Goal: Navigation & Orientation: Find specific page/section

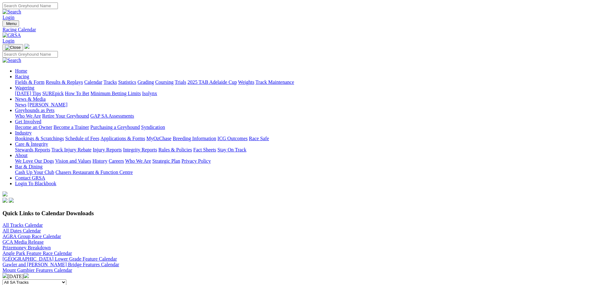
click at [32, 130] on link "Industry" at bounding box center [23, 132] width 17 height 5
click at [28, 153] on link "About" at bounding box center [21, 155] width 13 height 5
click at [48, 142] on link "Care & Integrity" at bounding box center [31, 144] width 33 height 5
click at [43, 164] on link "Bar & Dining" at bounding box center [29, 166] width 28 height 5
click at [48, 142] on link "Care & Integrity" at bounding box center [31, 144] width 33 height 5
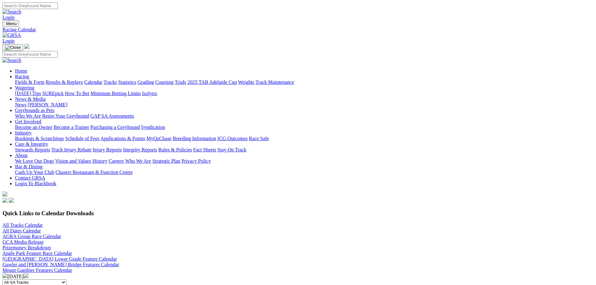
click at [32, 130] on link "Industry" at bounding box center [23, 132] width 17 height 5
click at [48, 142] on link "Care & Integrity" at bounding box center [31, 144] width 33 height 5
click at [28, 153] on link "About" at bounding box center [21, 155] width 13 height 5
click at [32, 130] on link "Industry" at bounding box center [23, 132] width 17 height 5
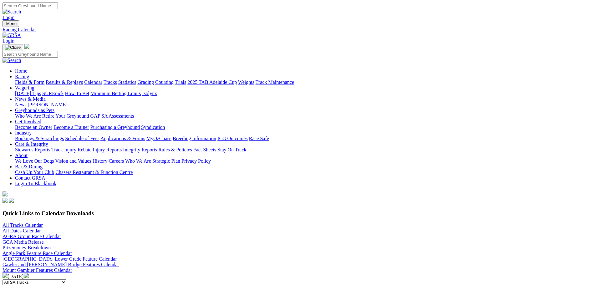
click at [48, 142] on link "Care & Integrity" at bounding box center [31, 144] width 33 height 5
click at [41, 119] on link "Get Involved" at bounding box center [28, 121] width 26 height 5
click at [145, 136] on link "Applications & Forms" at bounding box center [122, 138] width 45 height 5
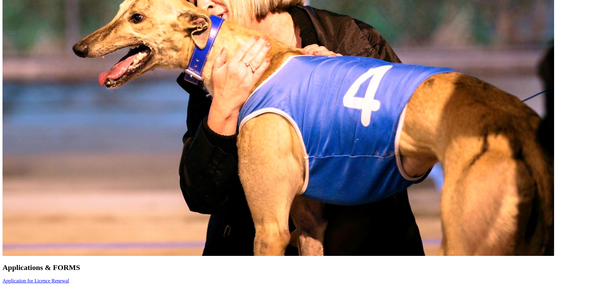
scroll to position [344, 0]
